Goal: Task Accomplishment & Management: Manage account settings

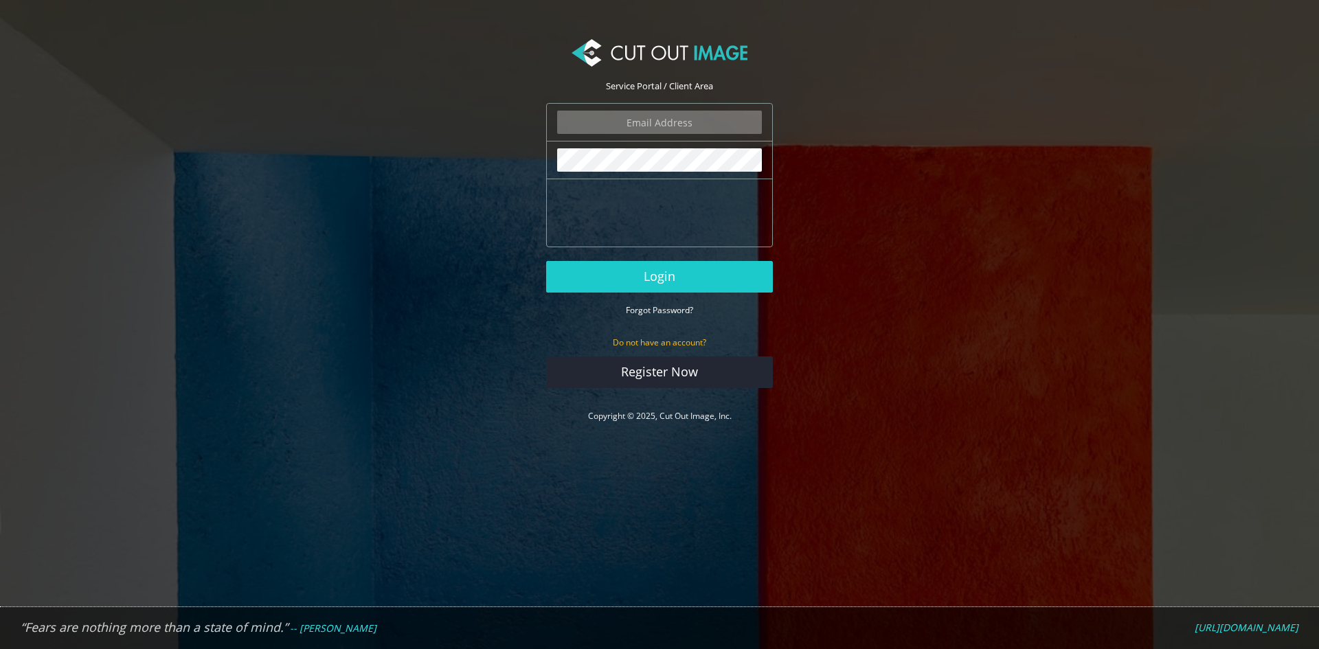
click at [691, 124] on input "email" at bounding box center [659, 122] width 205 height 23
click at [686, 119] on input "email" at bounding box center [659, 122] width 205 height 23
type input "[EMAIL_ADDRESS][DOMAIN_NAME]"
click at [546, 261] on button "Login" at bounding box center [659, 277] width 227 height 32
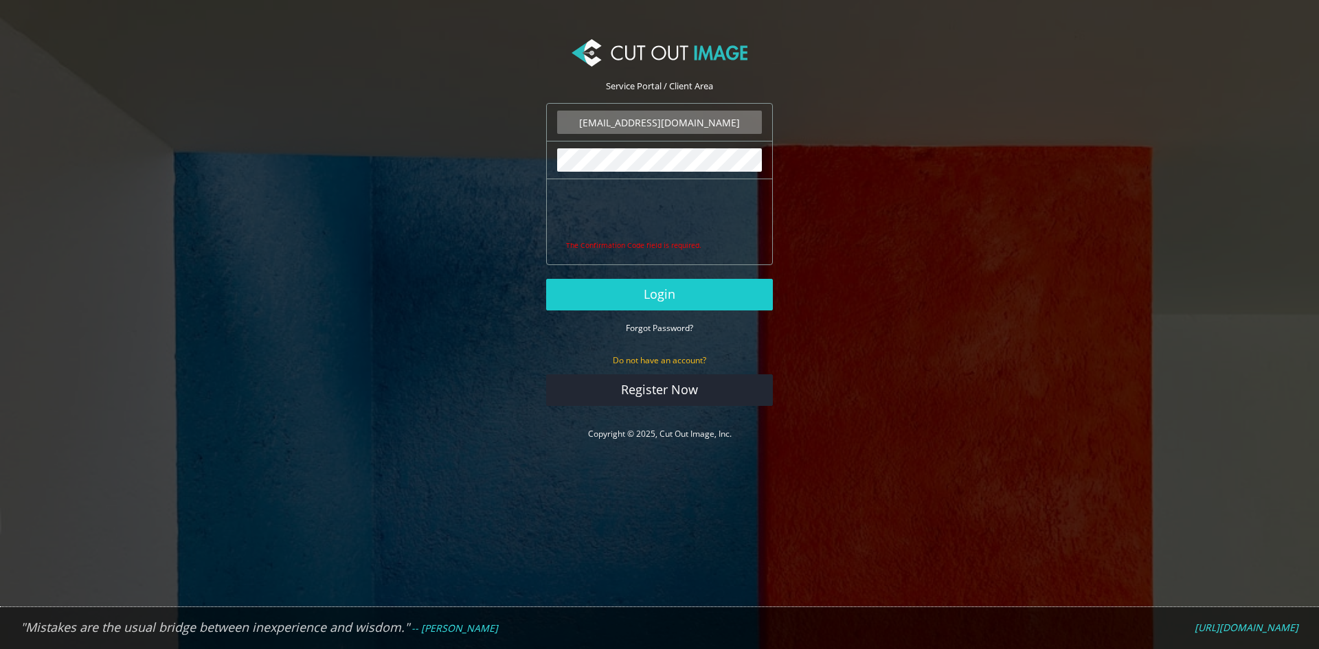
click at [546, 279] on button "Login" at bounding box center [659, 295] width 227 height 32
